Goal: Information Seeking & Learning: Check status

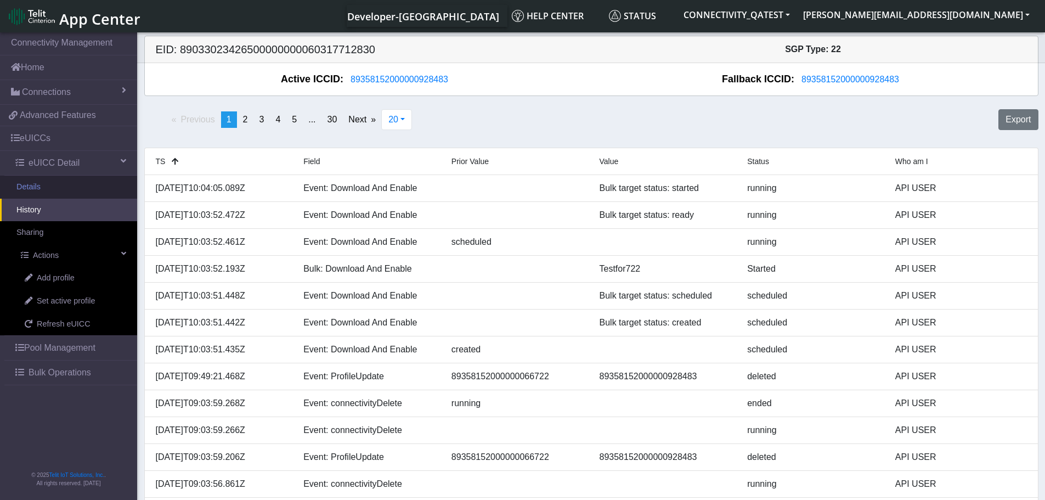
click at [42, 190] on link "Details" at bounding box center [68, 186] width 137 height 23
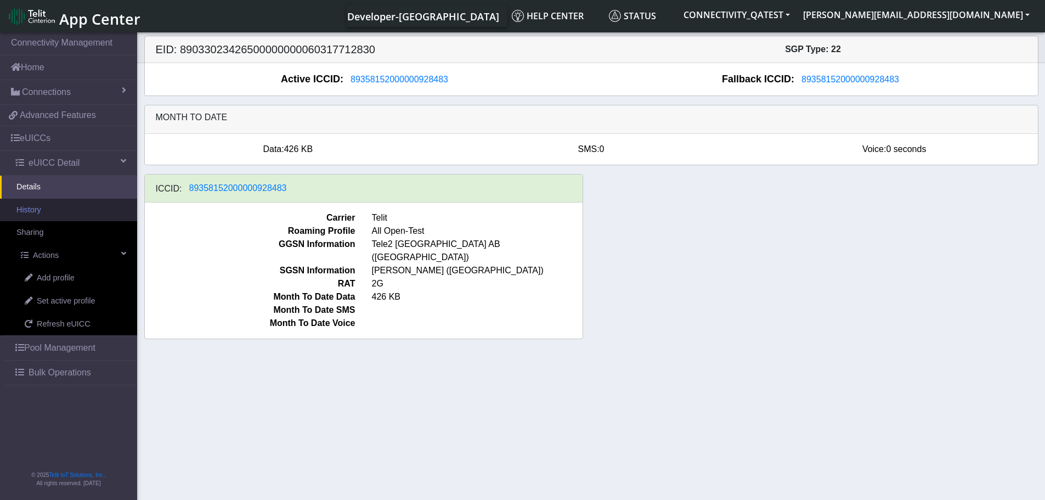
click at [39, 207] on link "History" at bounding box center [68, 210] width 137 height 23
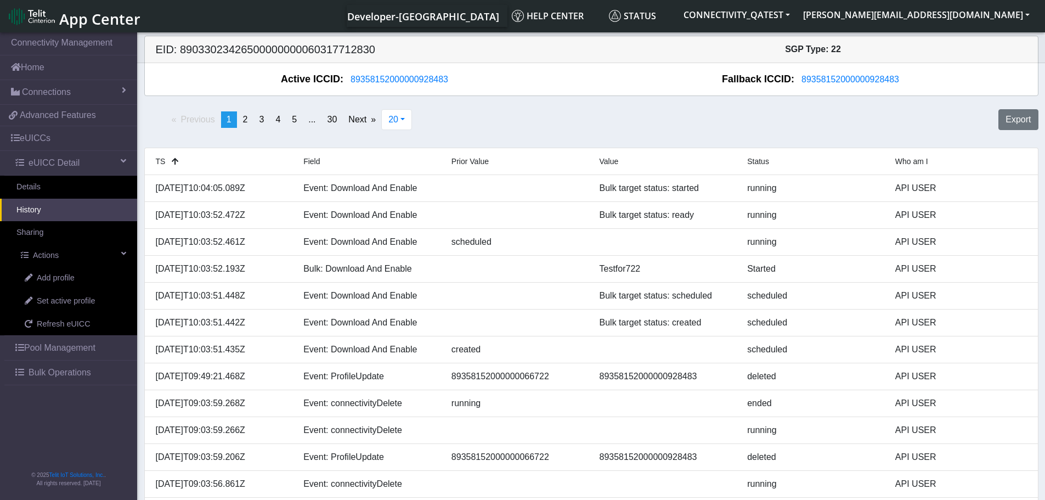
click at [42, 210] on link "History" at bounding box center [68, 210] width 137 height 23
click at [71, 194] on link "Details" at bounding box center [68, 186] width 137 height 23
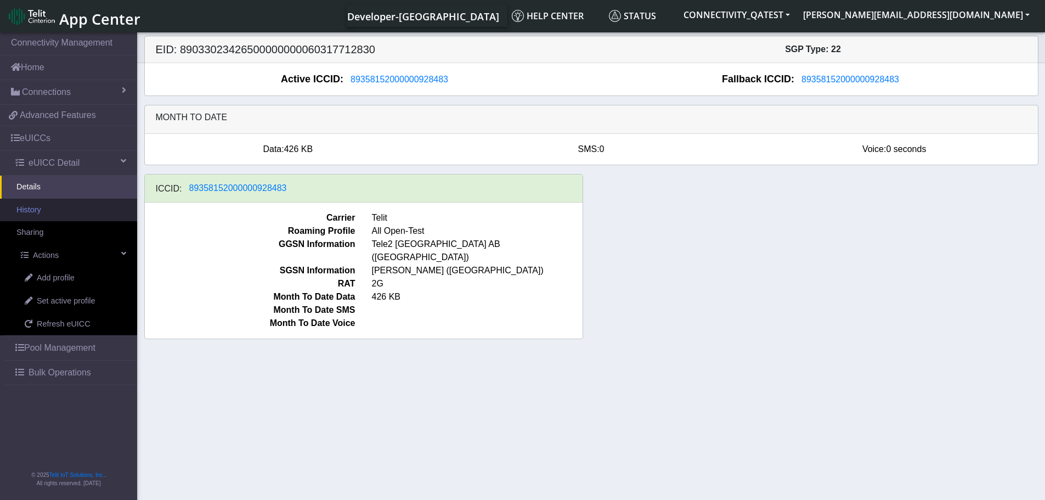
click at [44, 211] on link "History" at bounding box center [68, 210] width 137 height 23
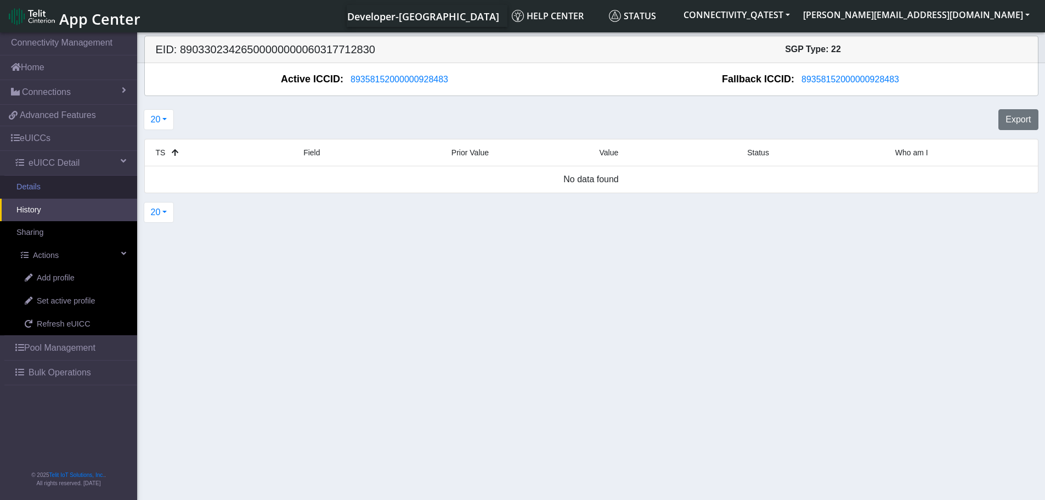
click at [58, 187] on link "Details" at bounding box center [68, 186] width 137 height 23
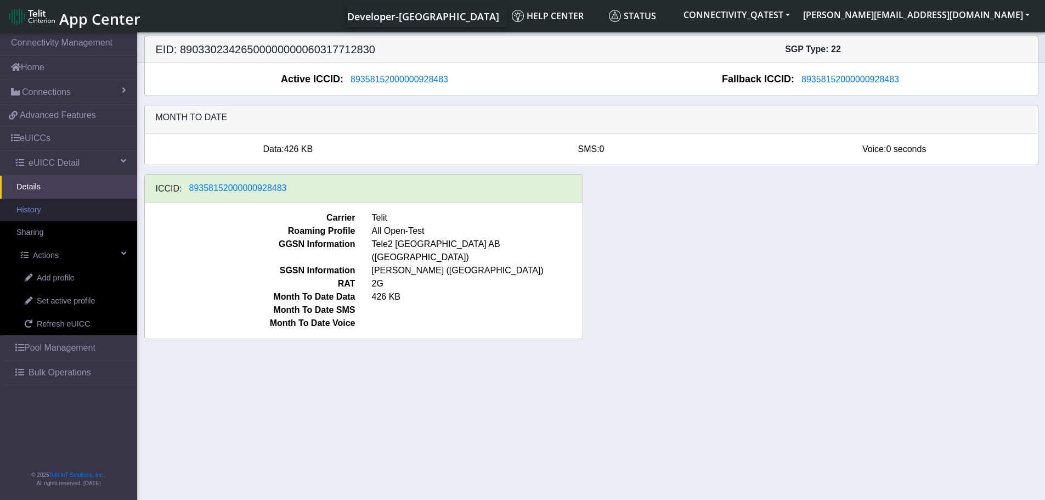
click at [49, 216] on link "History" at bounding box center [68, 210] width 137 height 23
